Goal: Find specific page/section: Find specific page/section

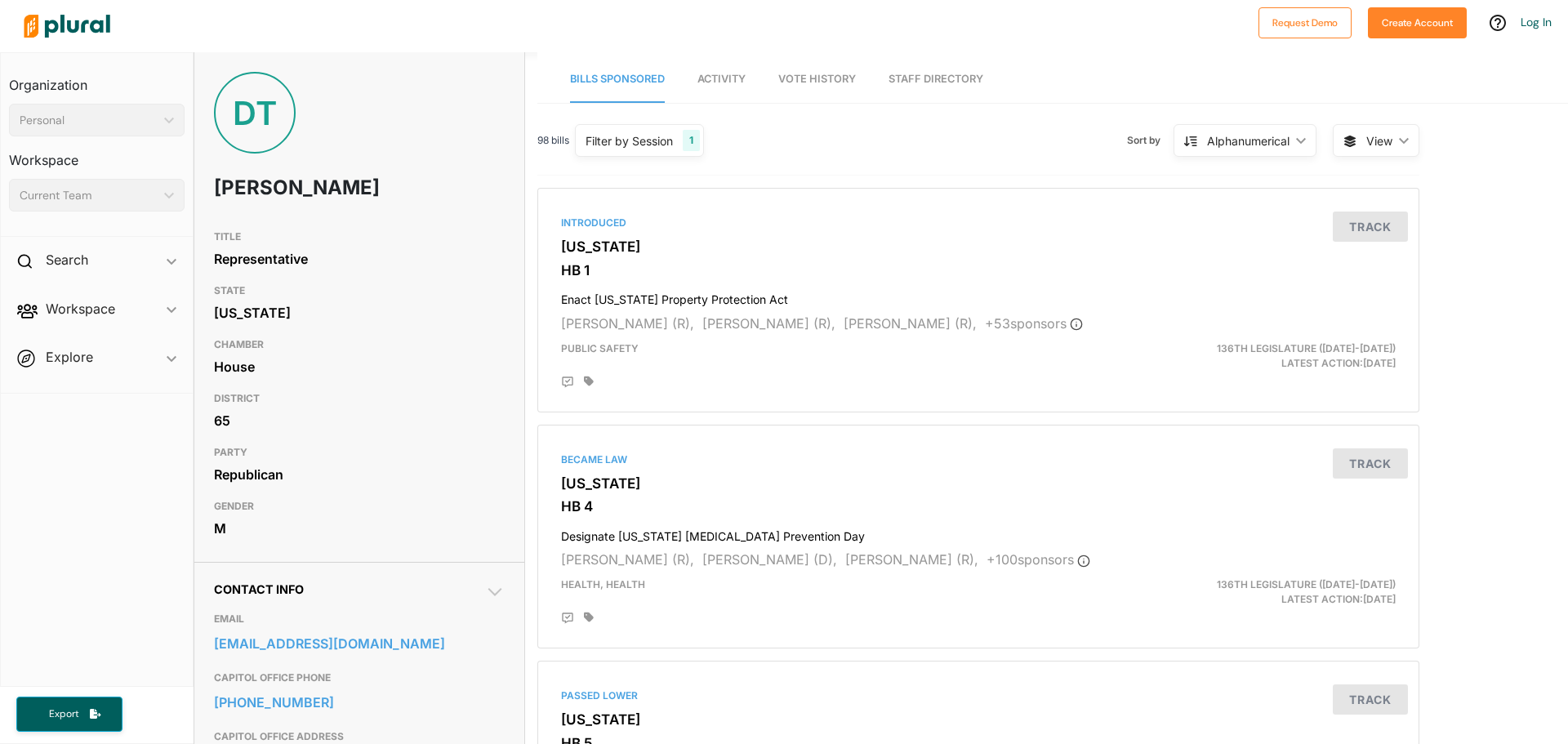
click at [935, 75] on link "Staff Directory" at bounding box center [936, 79] width 95 height 47
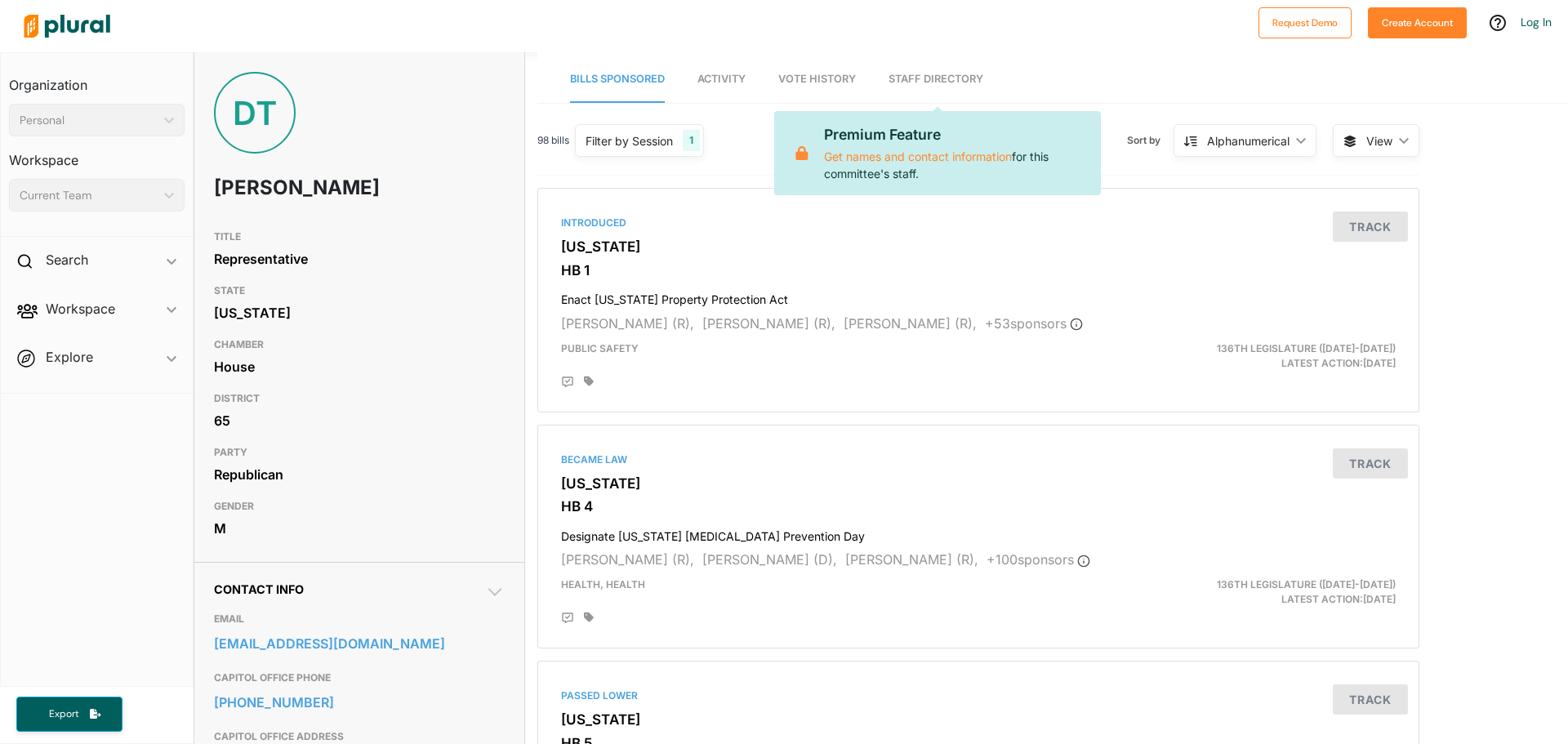
click at [817, 78] on span "Vote History" at bounding box center [817, 78] width 77 height 12
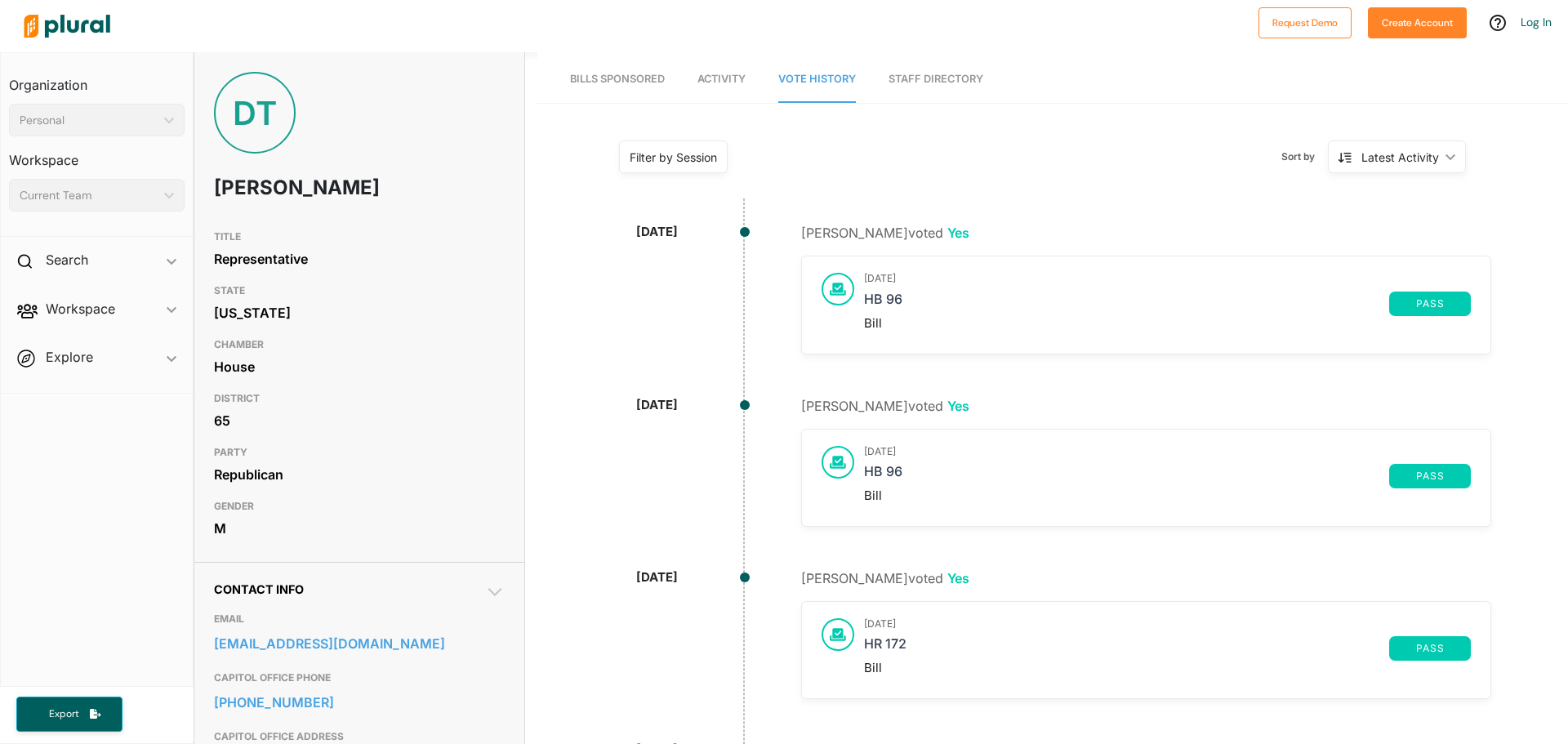
click at [718, 81] on span "Activity" at bounding box center [722, 78] width 48 height 12
